Goal: Find specific page/section: Find specific page/section

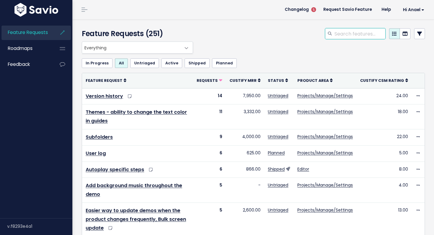
click at [334, 33] on input "search" at bounding box center [360, 33] width 52 height 11
click at [414, 35] on link at bounding box center [419, 33] width 11 height 11
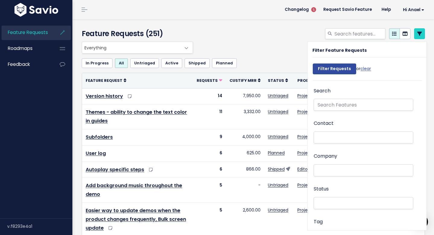
click at [330, 164] on div "Company" at bounding box center [362, 165] width 99 height 26
click at [327, 168] on li at bounding box center [361, 171] width 93 height 6
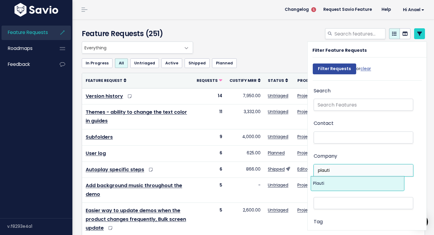
type input "plauti"
select select "15318977"
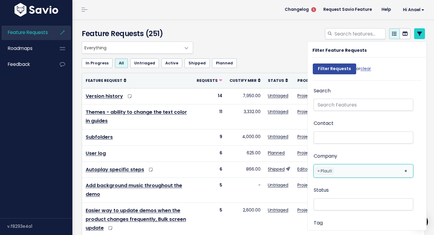
scroll to position [129, 0]
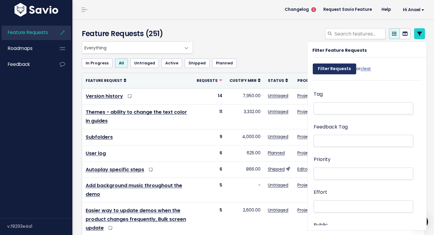
click at [333, 64] on div "Filter Requests or clear" at bounding box center [341, 71] width 58 height 20
click at [333, 68] on input "Filter Requests" at bounding box center [333, 69] width 43 height 11
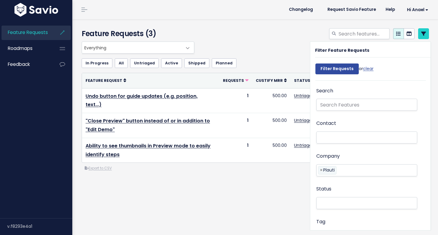
select select
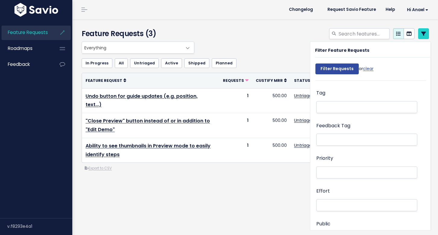
select select
click at [245, 49] on div "Everything No Product Area Editor Projects/Manage/Settings Chrome Extension Dem…" at bounding box center [253, 48] width 347 height 12
click at [287, 30] on div at bounding box center [315, 34] width 238 height 13
click at [233, 208] on div "Everything No Product Area Editor Projects/Manage/Settings Chrome Extension Dem…" at bounding box center [255, 131] width 356 height 179
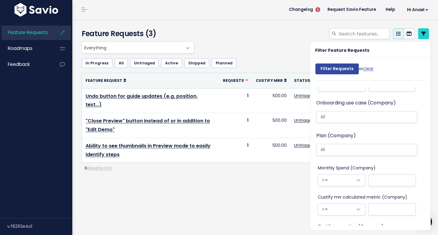
scroll to position [565, 0]
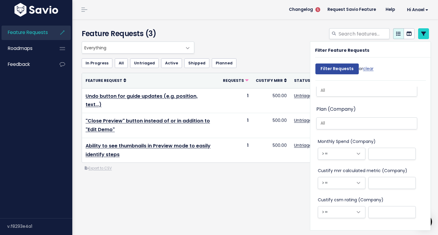
click at [302, 29] on div at bounding box center [315, 34] width 238 height 13
click at [421, 33] on icon at bounding box center [423, 33] width 5 height 5
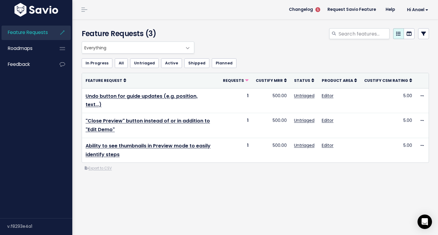
click at [246, 216] on div "Feature Requests (3)" at bounding box center [255, 127] width 366 height 216
